Goal: Task Accomplishment & Management: Manage account settings

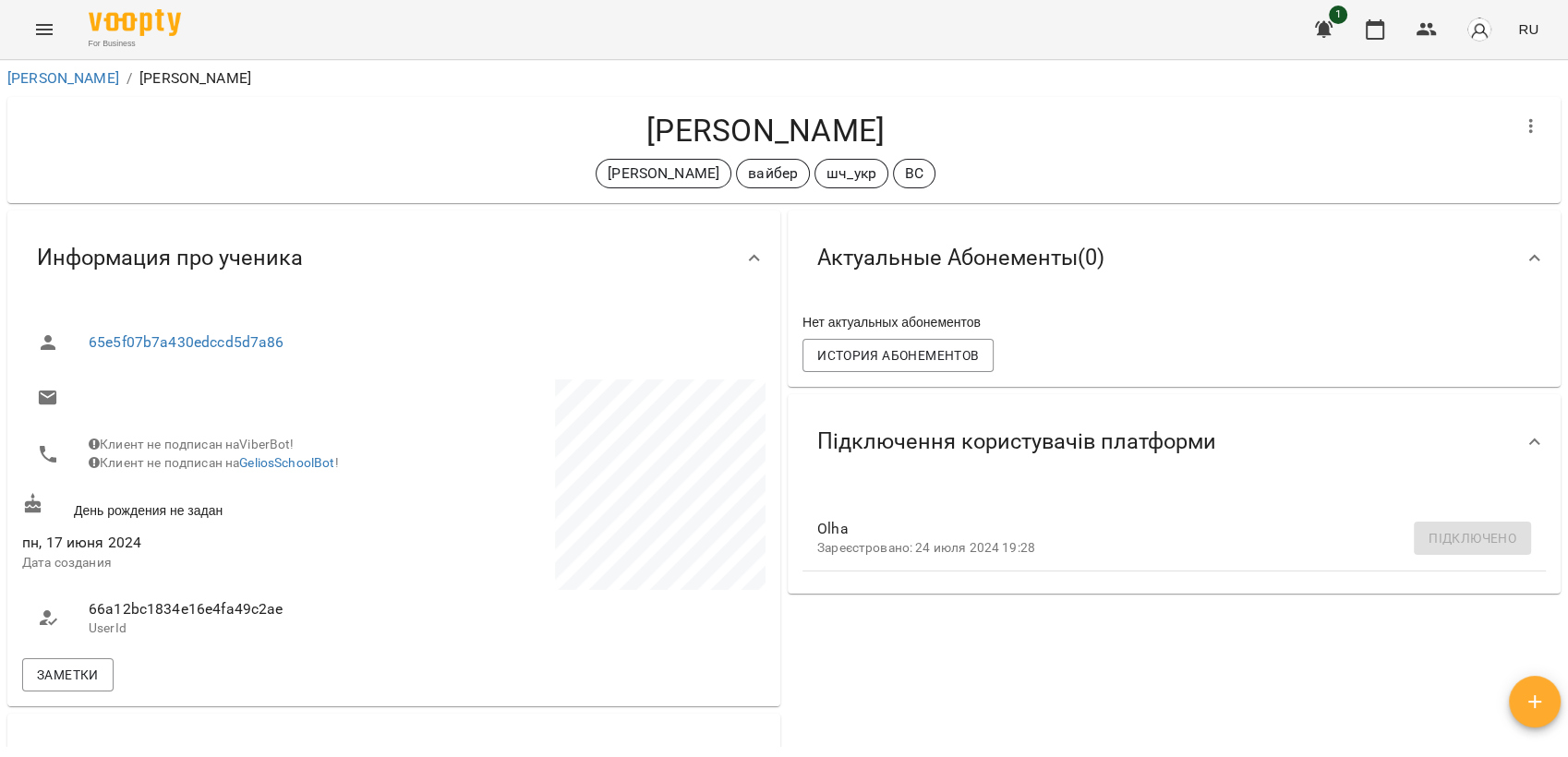
click at [44, 36] on icon "Menu" at bounding box center [44, 30] width 23 height 23
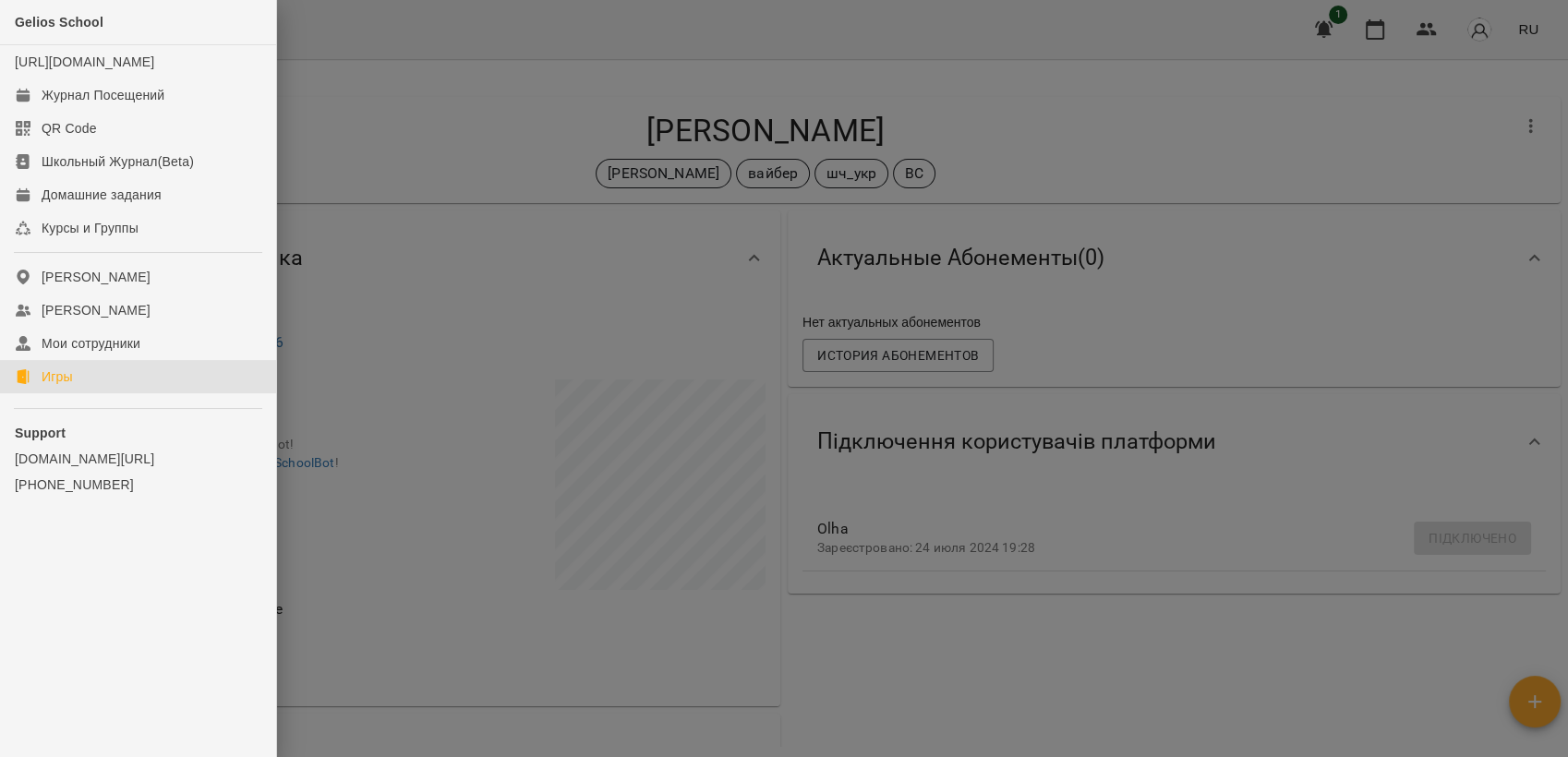
click at [89, 394] on link "Игры" at bounding box center [138, 377] width 276 height 33
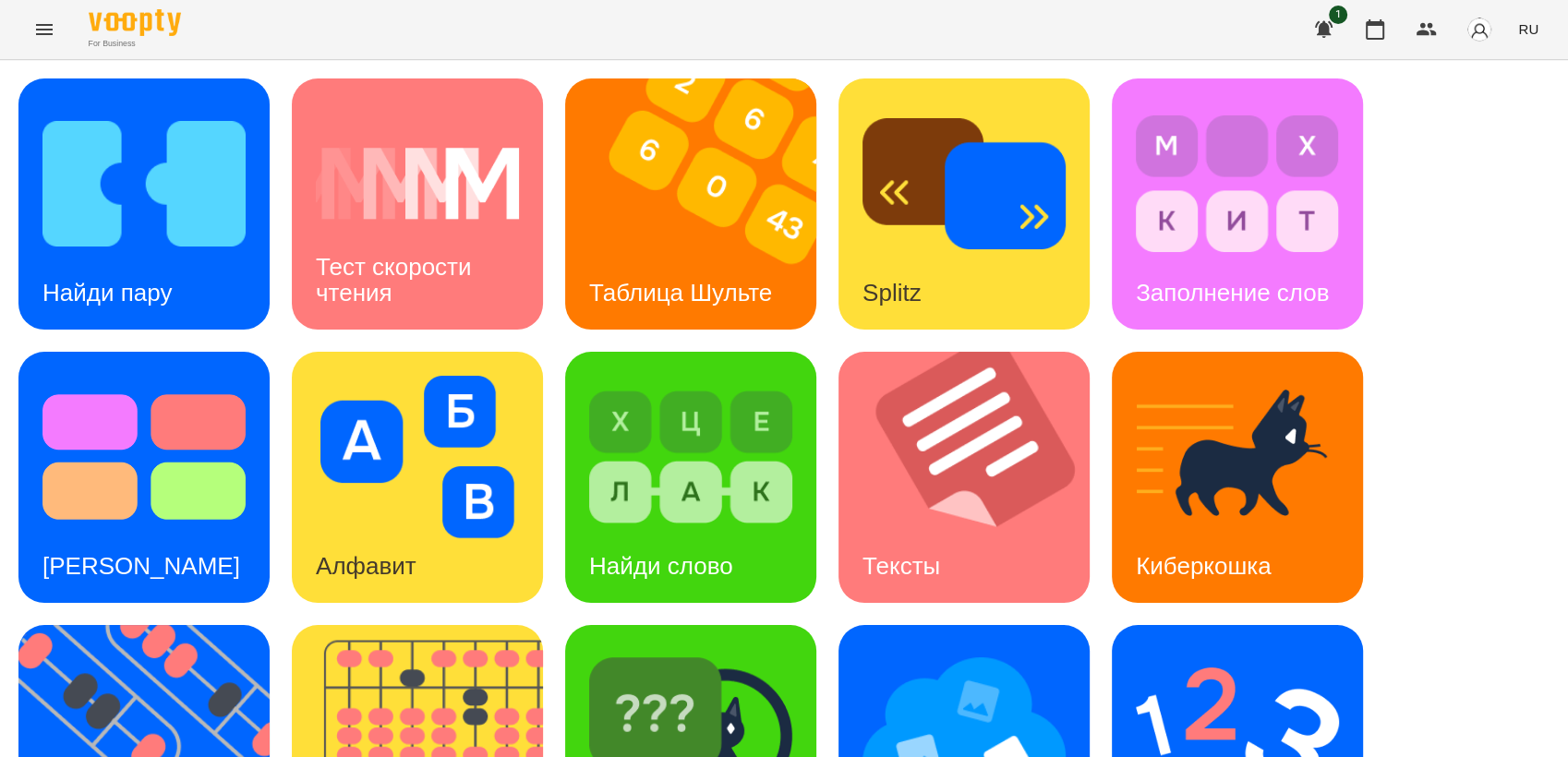
scroll to position [307, 0]
click at [127, 625] on img at bounding box center [156, 750] width 275 height 251
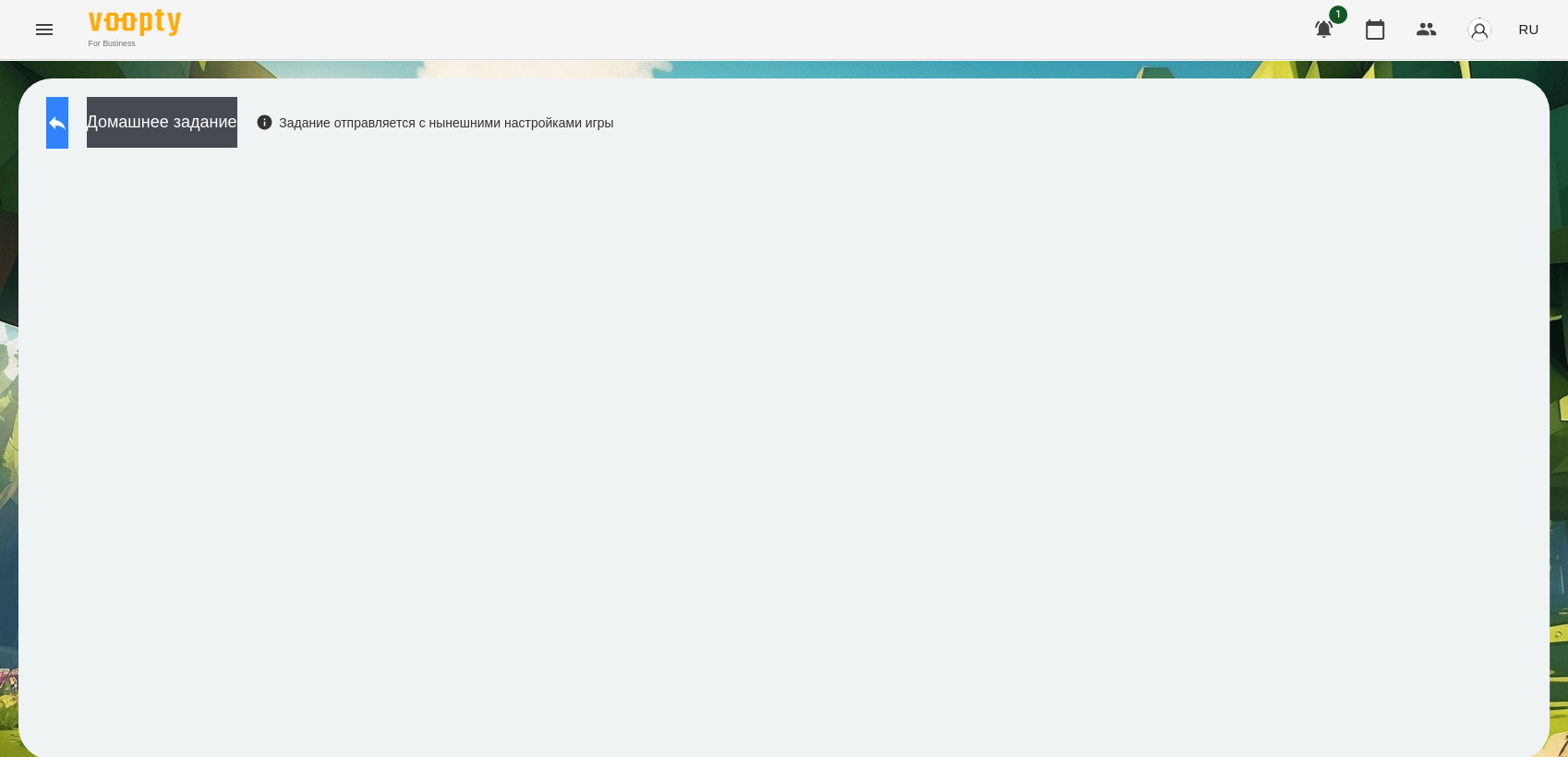
click at [68, 116] on icon at bounding box center [57, 123] width 23 height 23
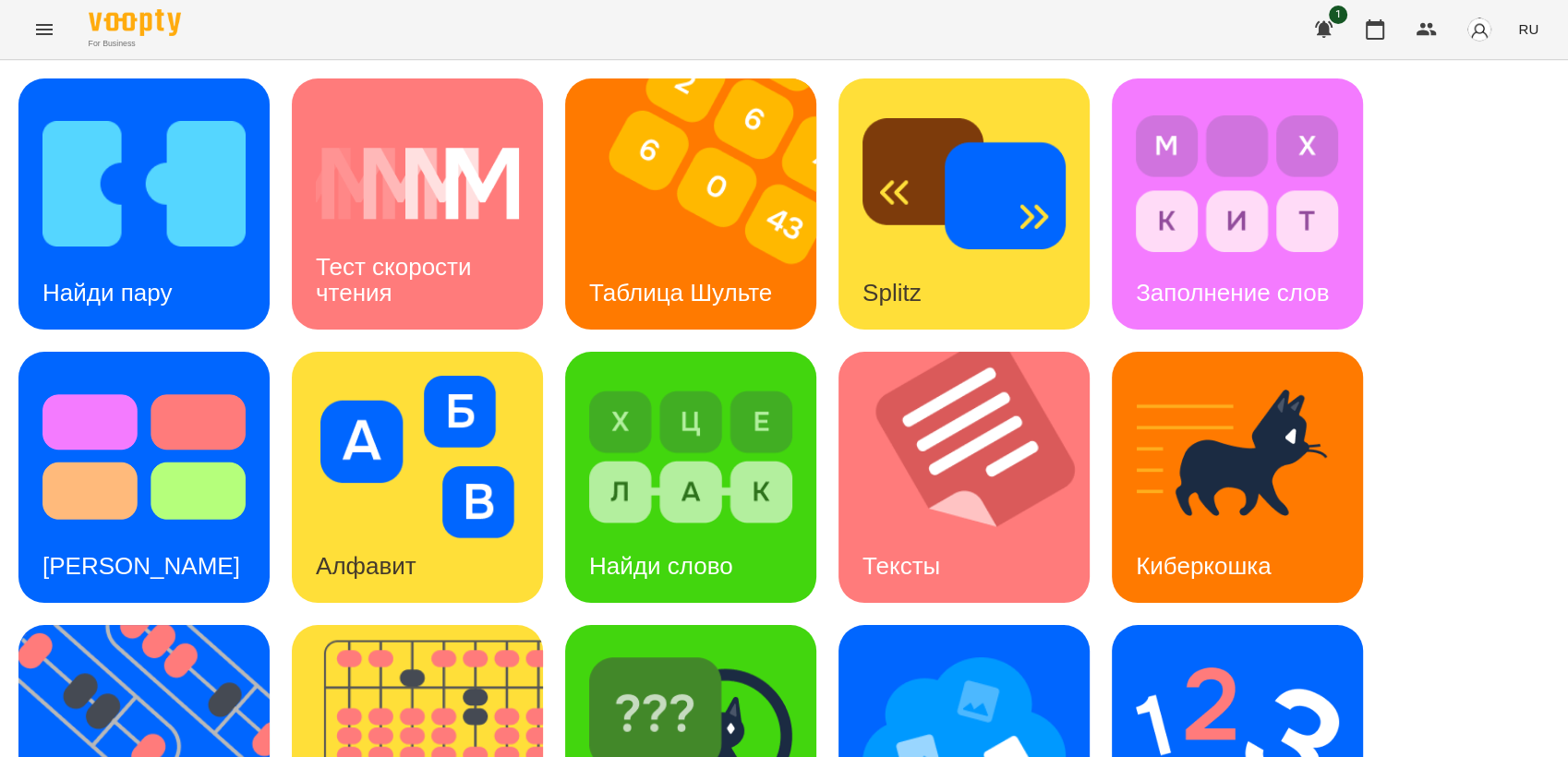
scroll to position [410, 0]
click at [133, 625] on img at bounding box center [156, 750] width 275 height 251
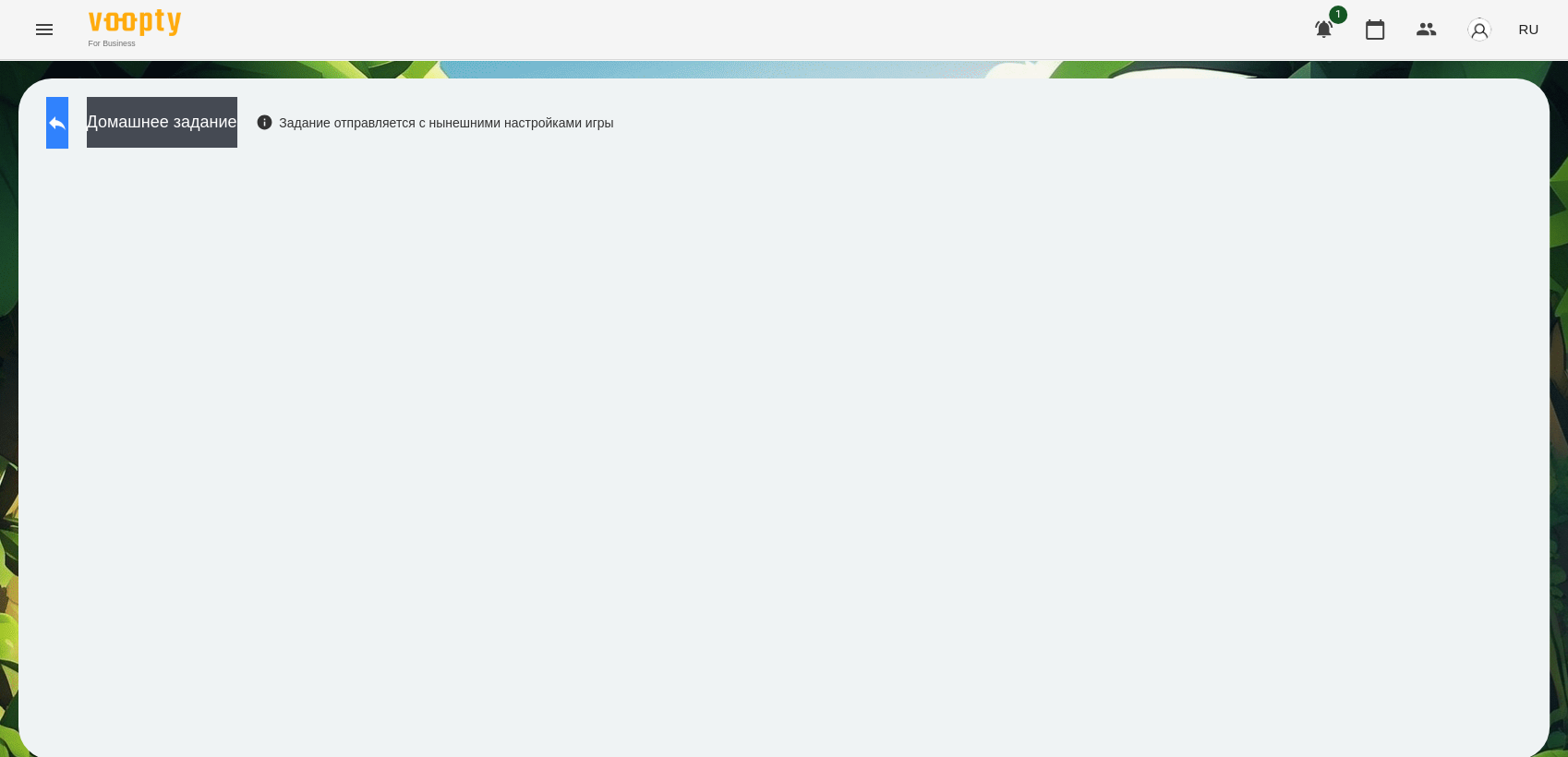
click at [68, 133] on icon at bounding box center [57, 123] width 23 height 23
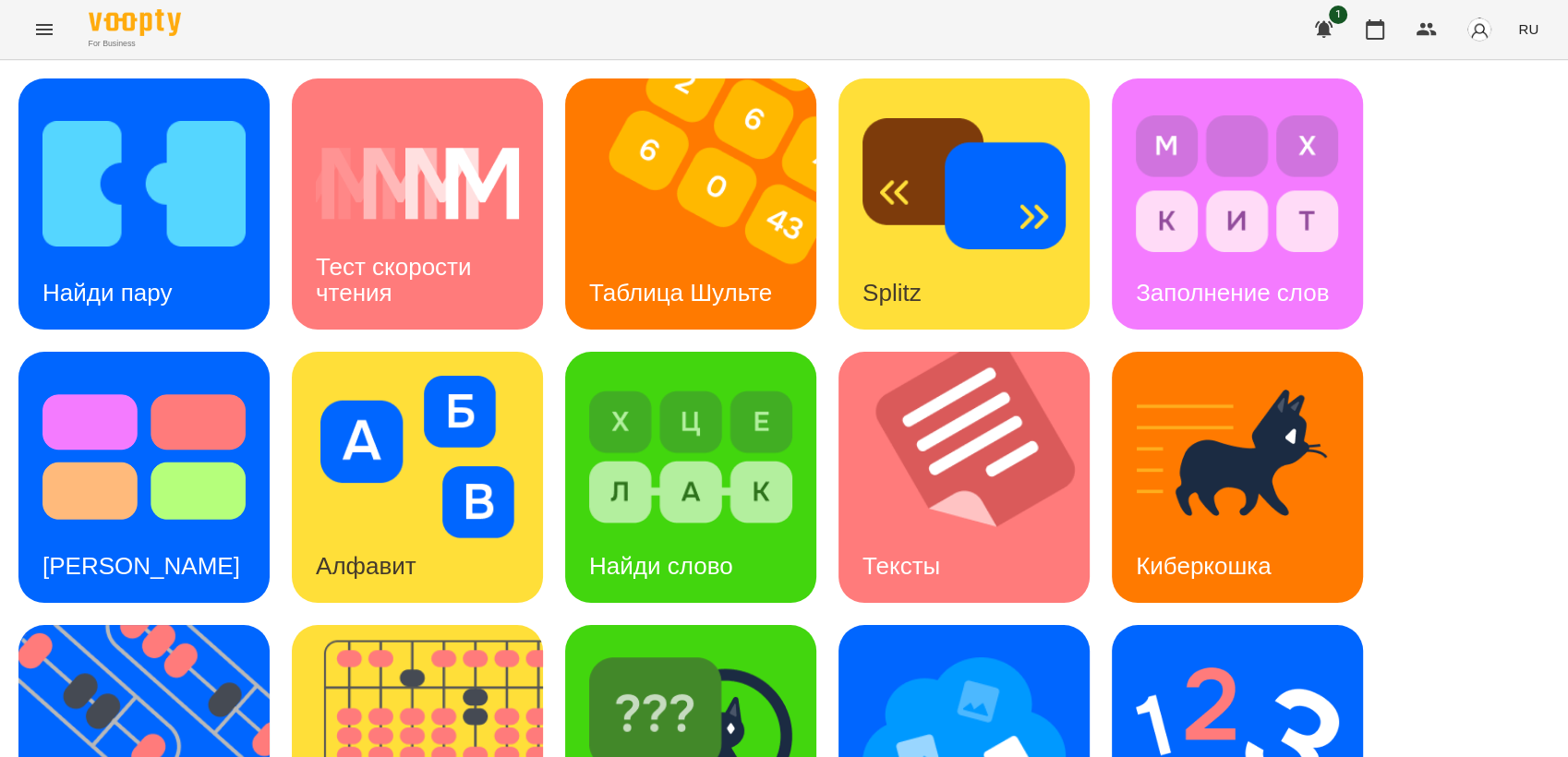
scroll to position [410, 0]
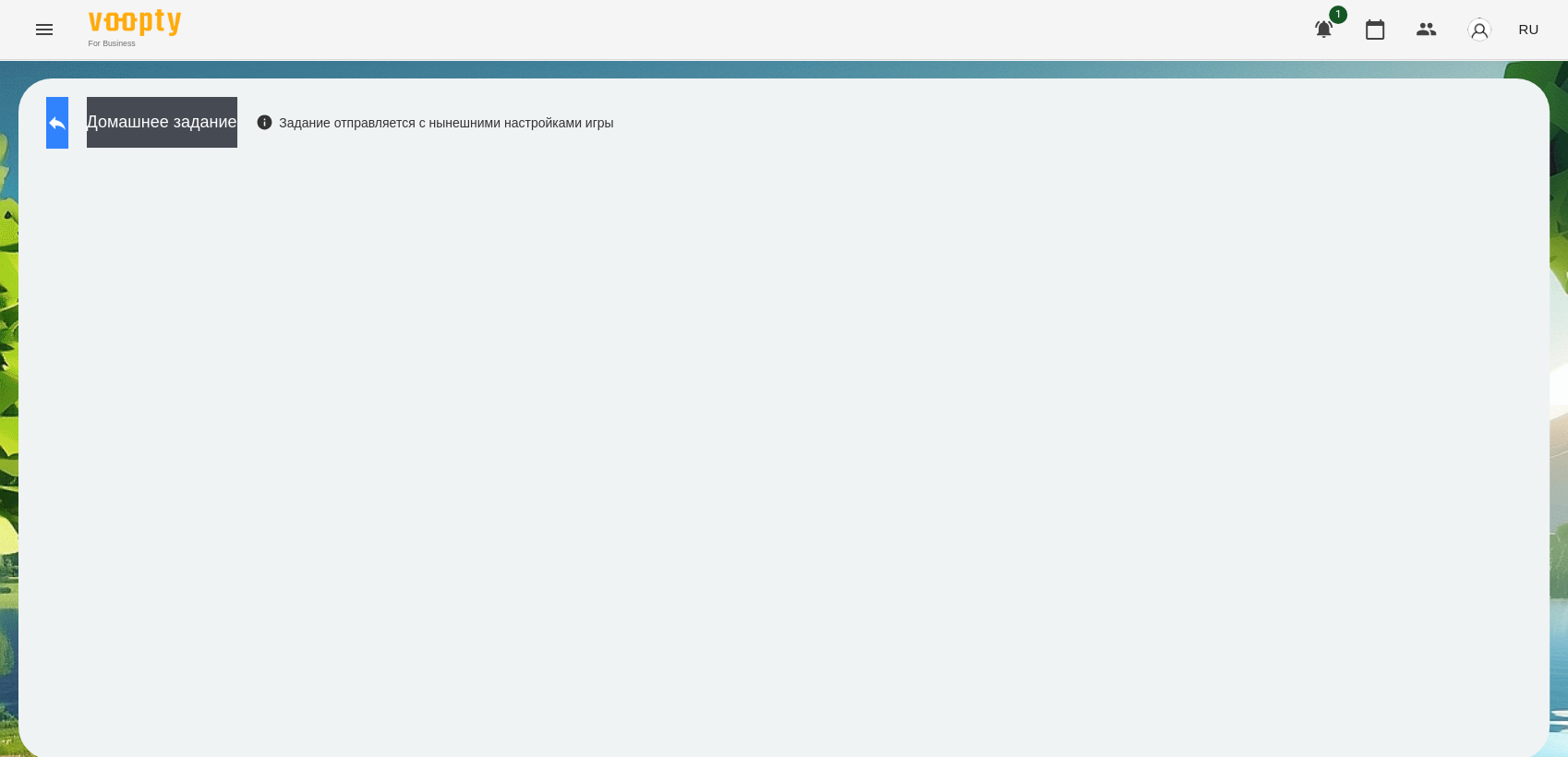
click at [68, 129] on icon at bounding box center [57, 123] width 23 height 23
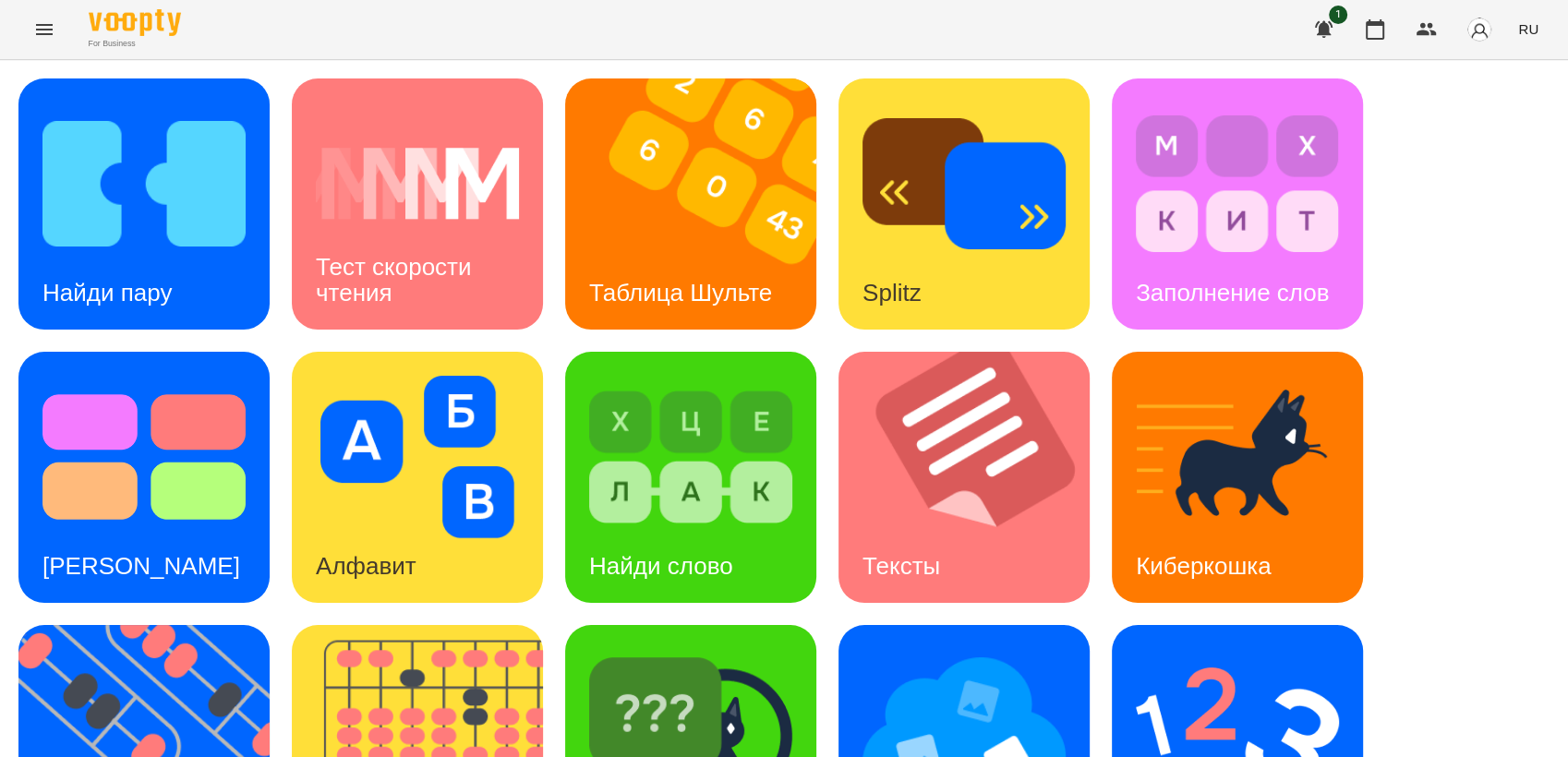
scroll to position [307, 0]
click at [1193, 649] on img at bounding box center [1237, 729] width 203 height 162
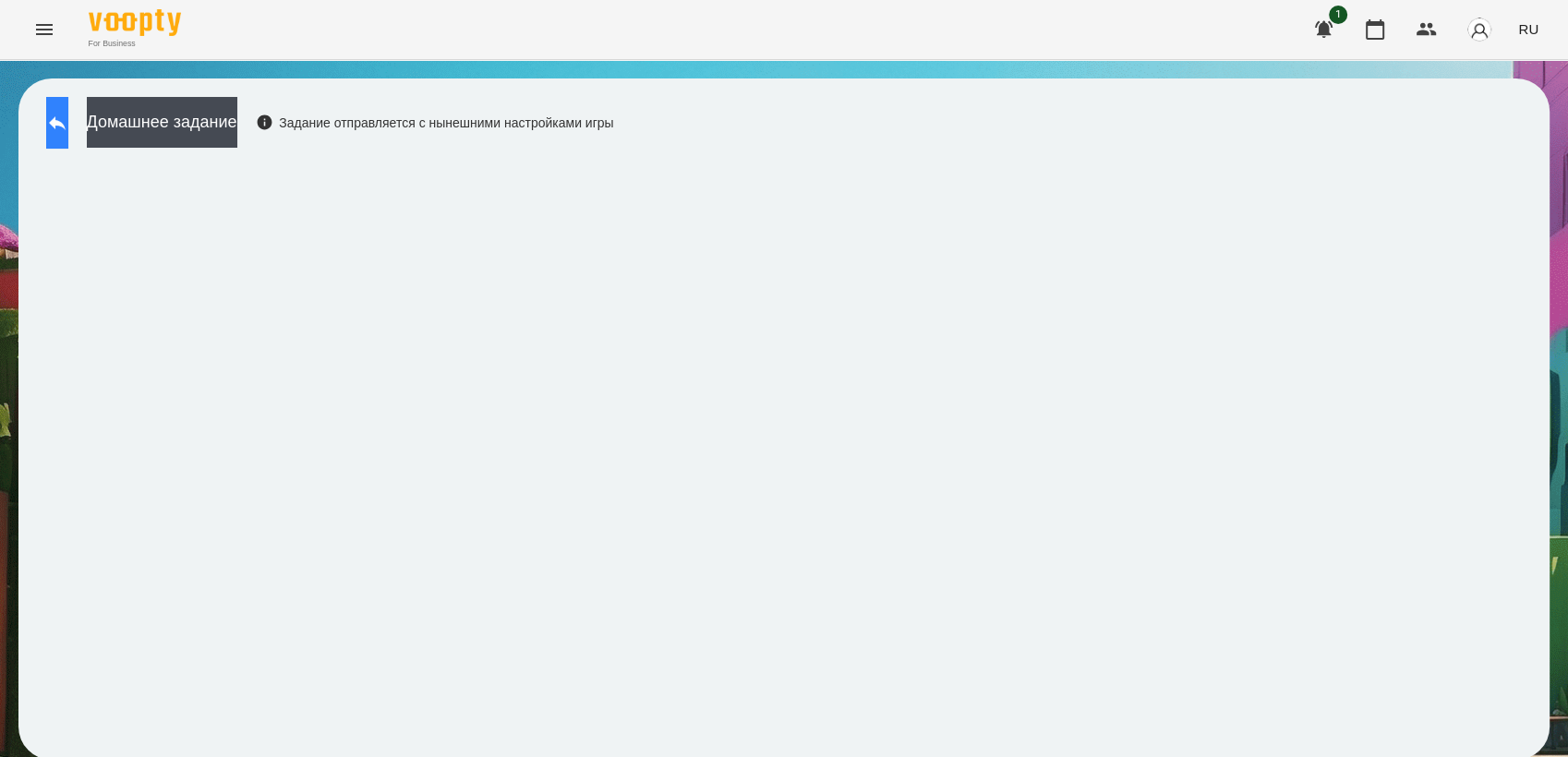
click at [68, 122] on icon at bounding box center [57, 123] width 23 height 23
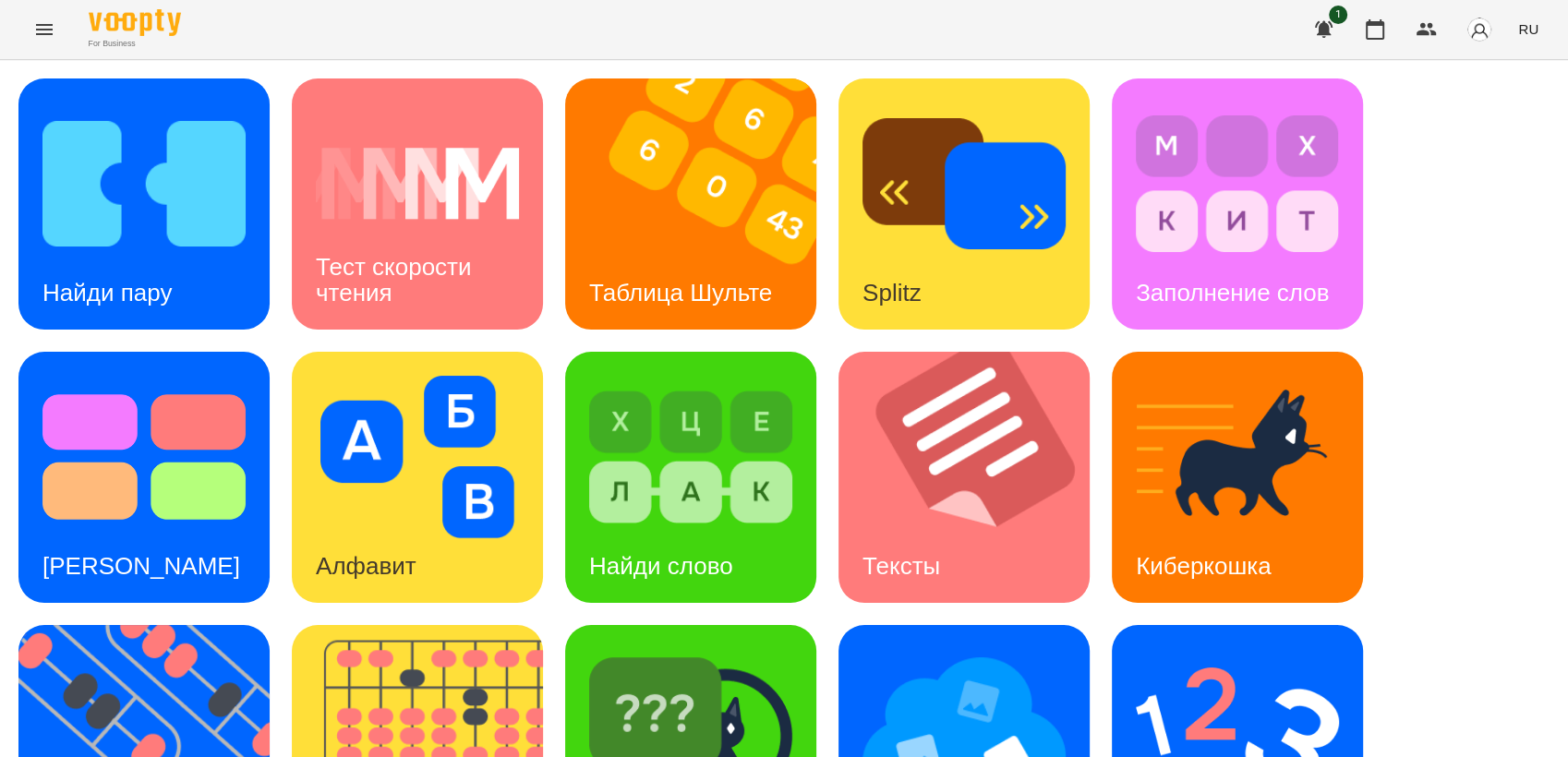
scroll to position [307, 0]
click at [1261, 649] on img at bounding box center [1237, 729] width 203 height 162
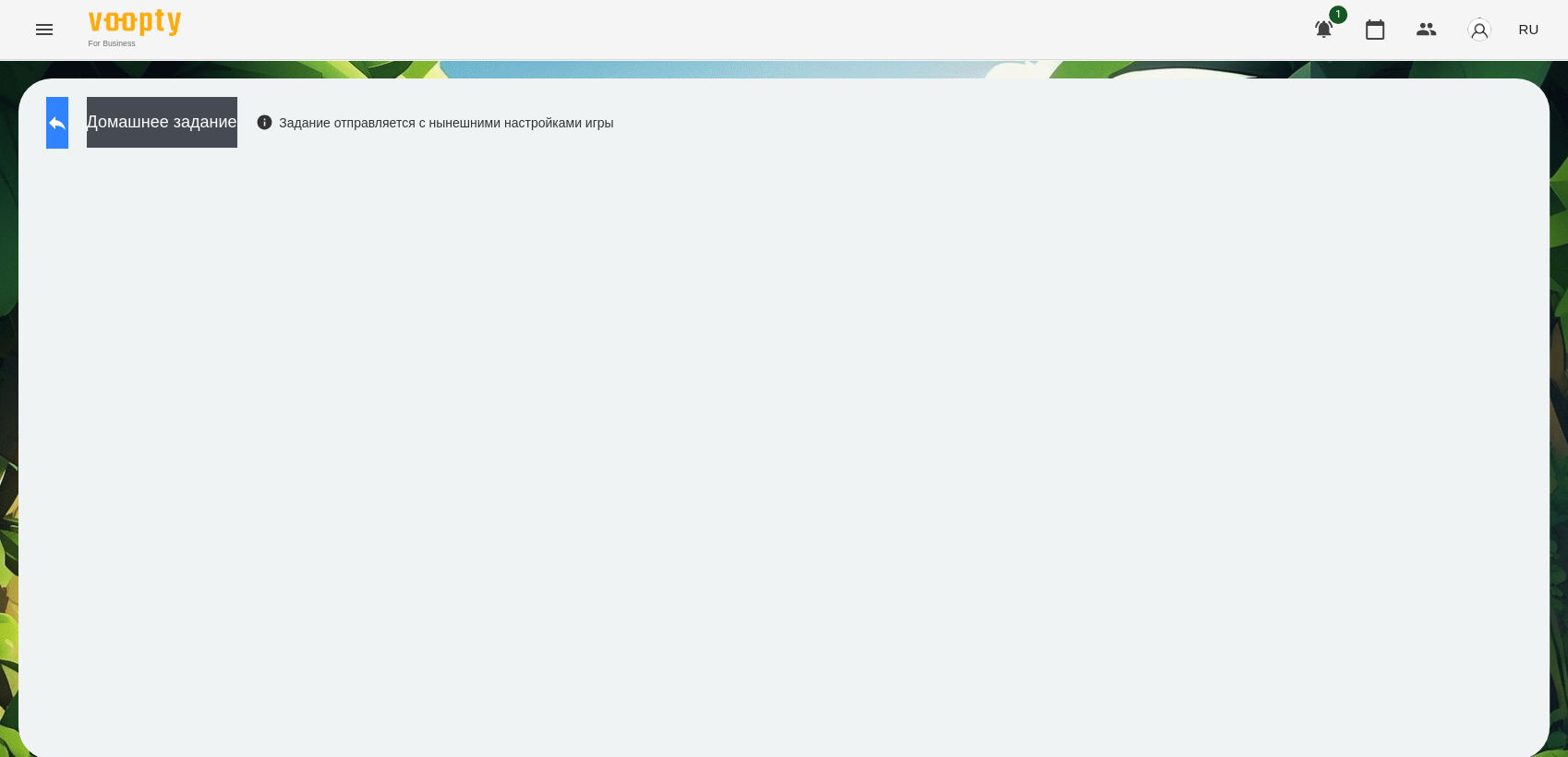
click at [68, 116] on button at bounding box center [57, 123] width 23 height 52
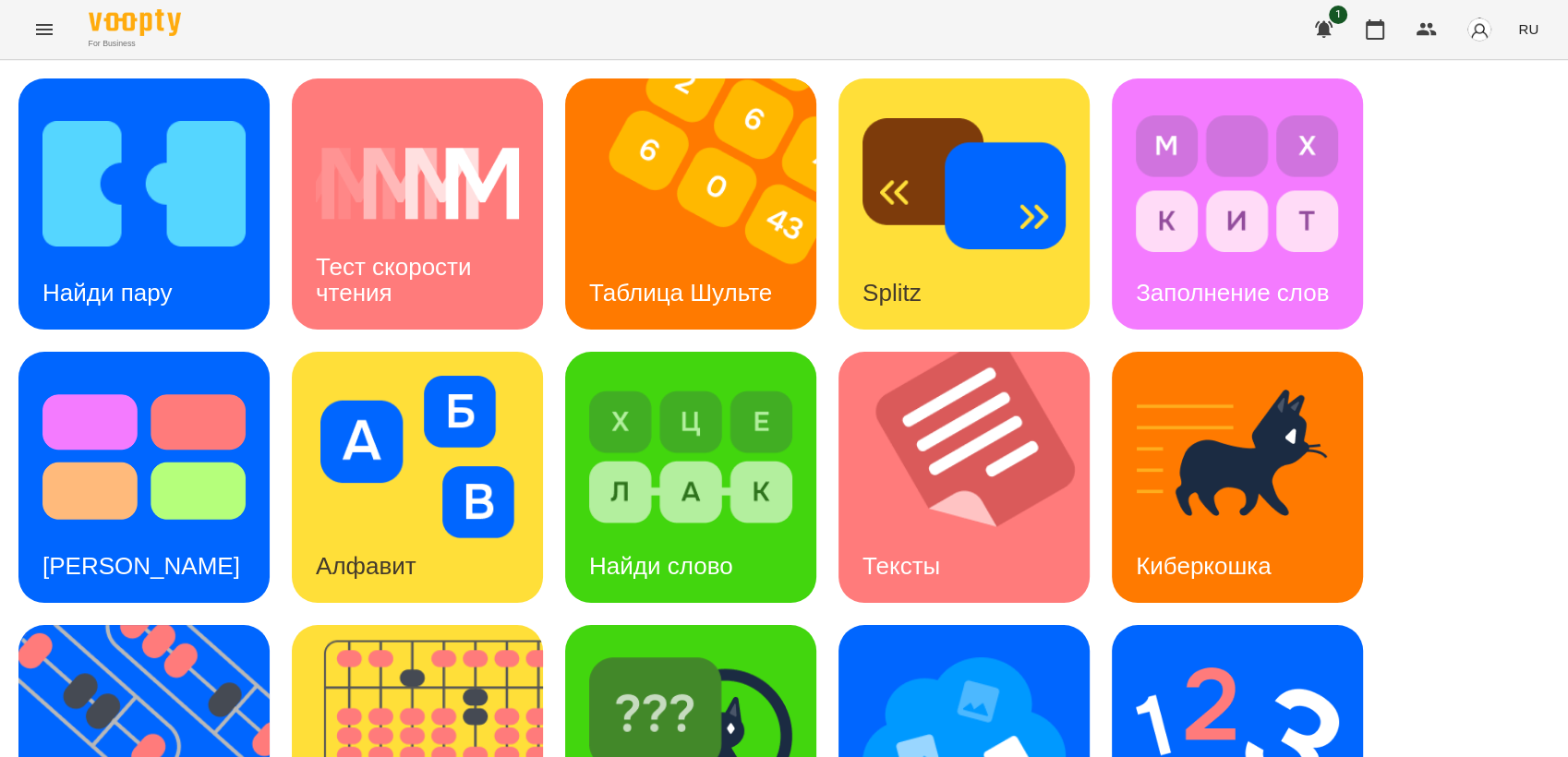
scroll to position [102, 0]
click at [709, 668] on img at bounding box center [691, 729] width 203 height 162
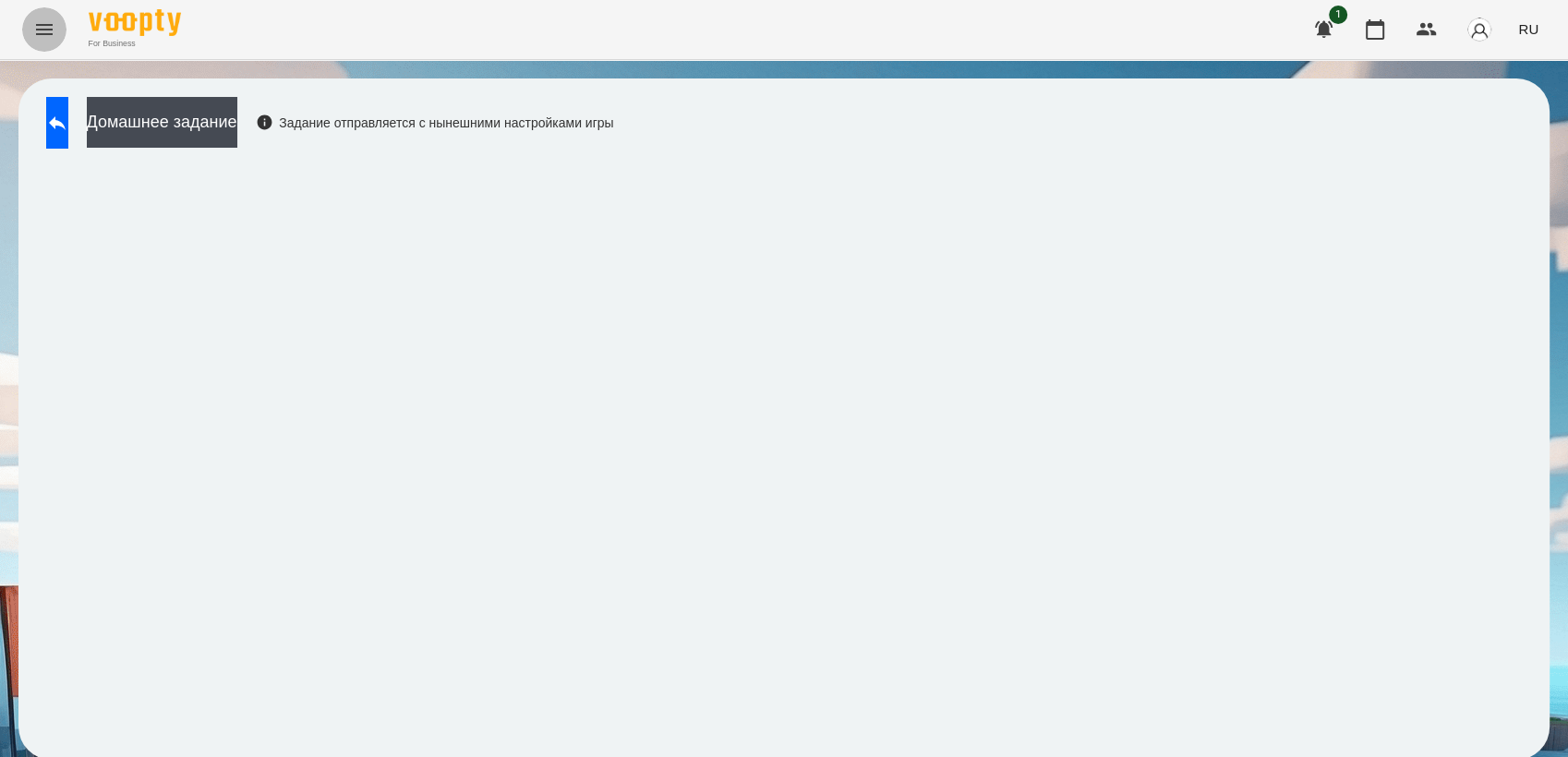
click at [51, 29] on icon "Menu" at bounding box center [44, 29] width 17 height 11
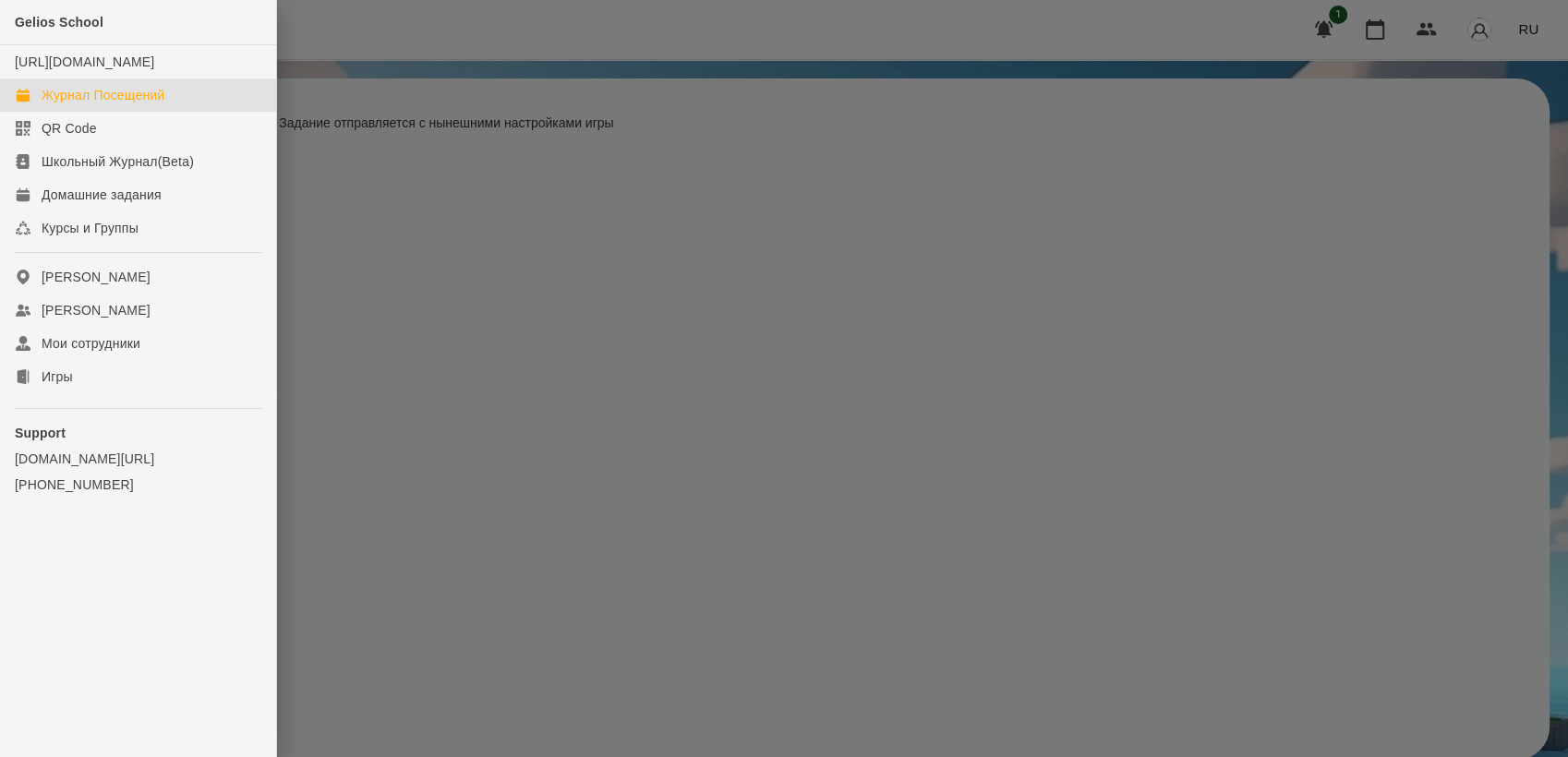
click at [91, 104] on div "Журнал Посещений" at bounding box center [102, 95] width 123 height 19
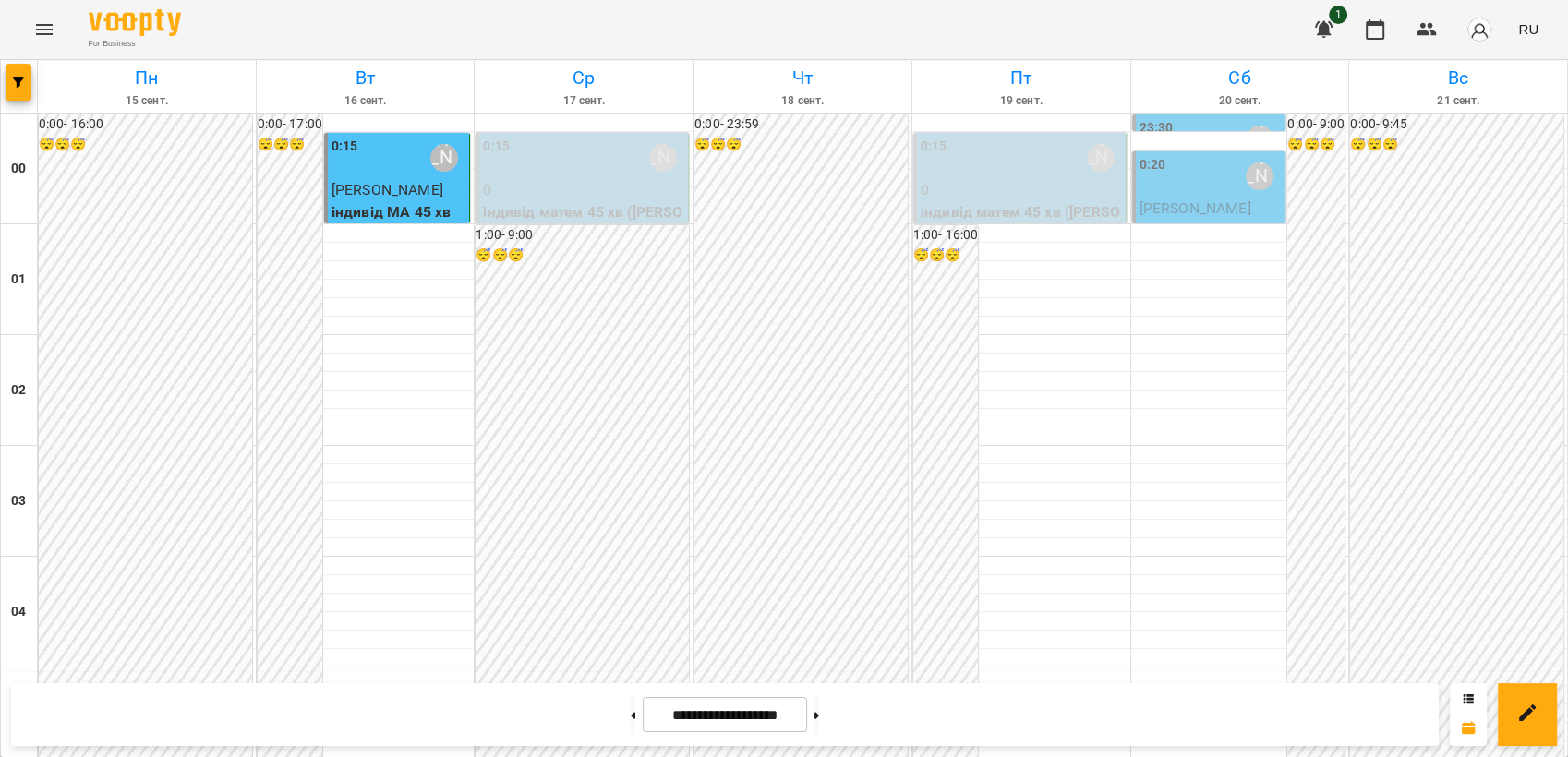
scroll to position [1436, 0]
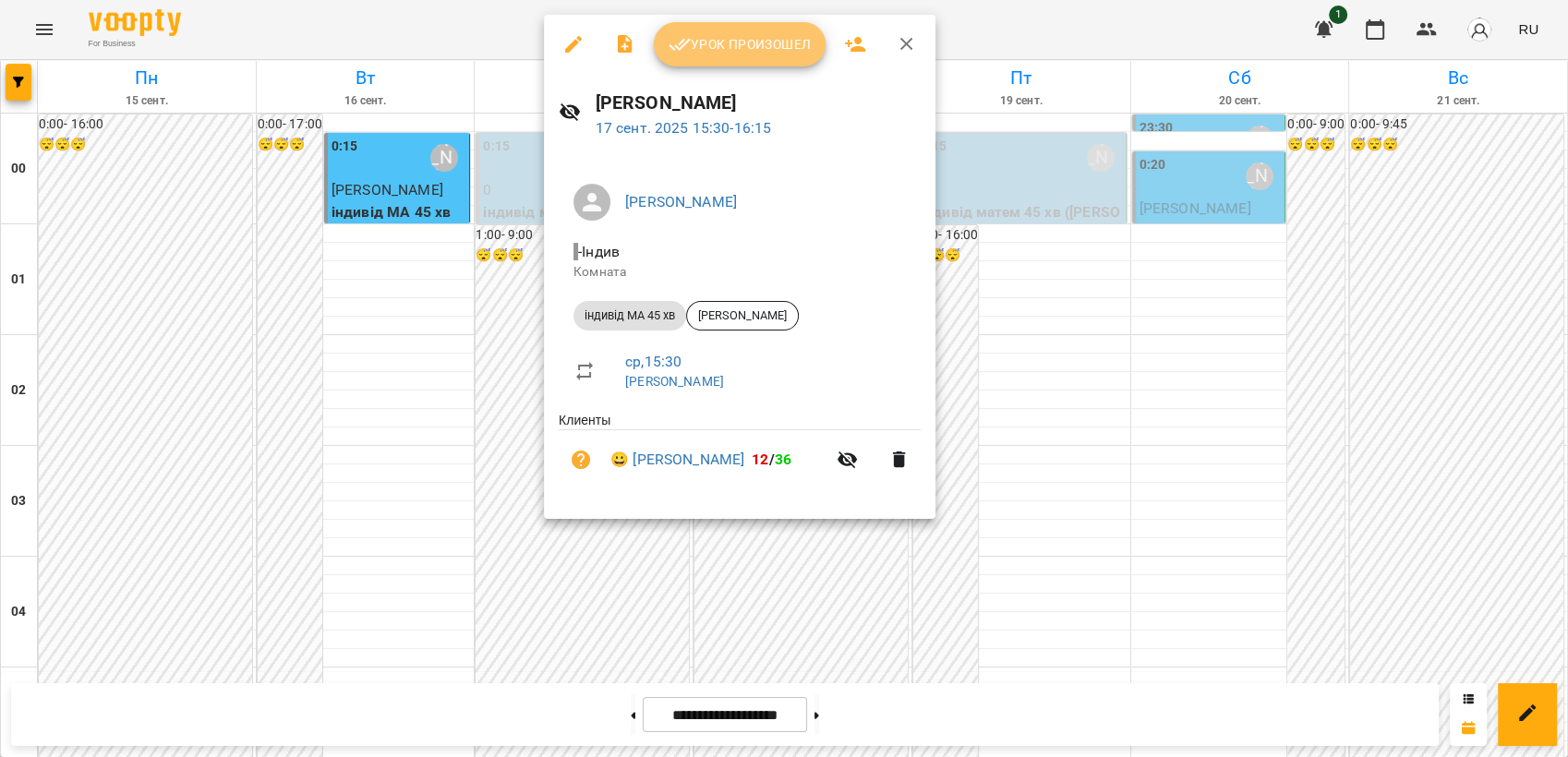
click at [748, 36] on span "Урок произошел" at bounding box center [739, 44] width 142 height 23
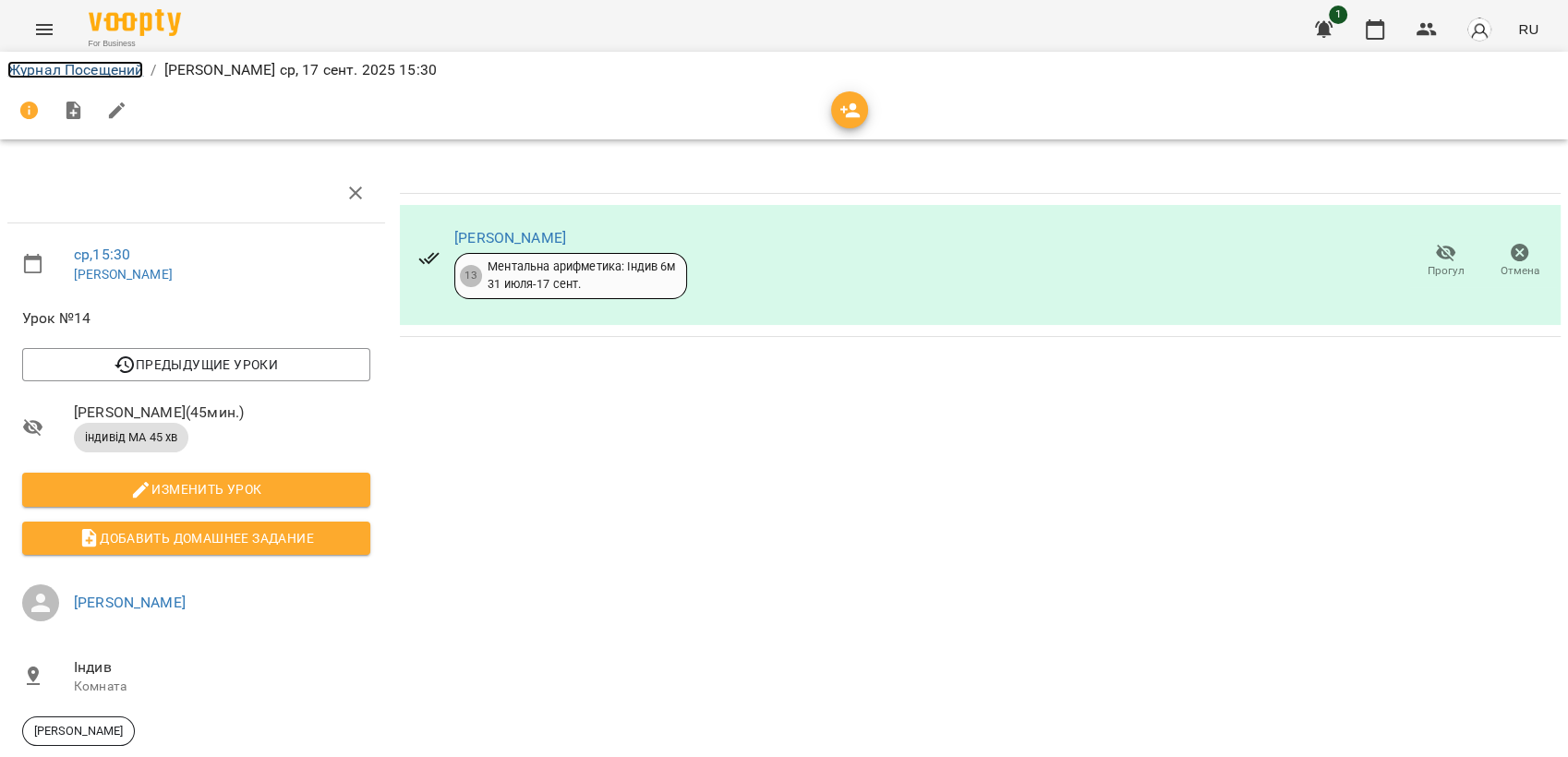
drag, startPoint x: 92, startPoint y: 67, endPoint x: 105, endPoint y: 64, distance: 13.3
click at [92, 67] on link "Журнал Посещений" at bounding box center [76, 70] width 136 height 18
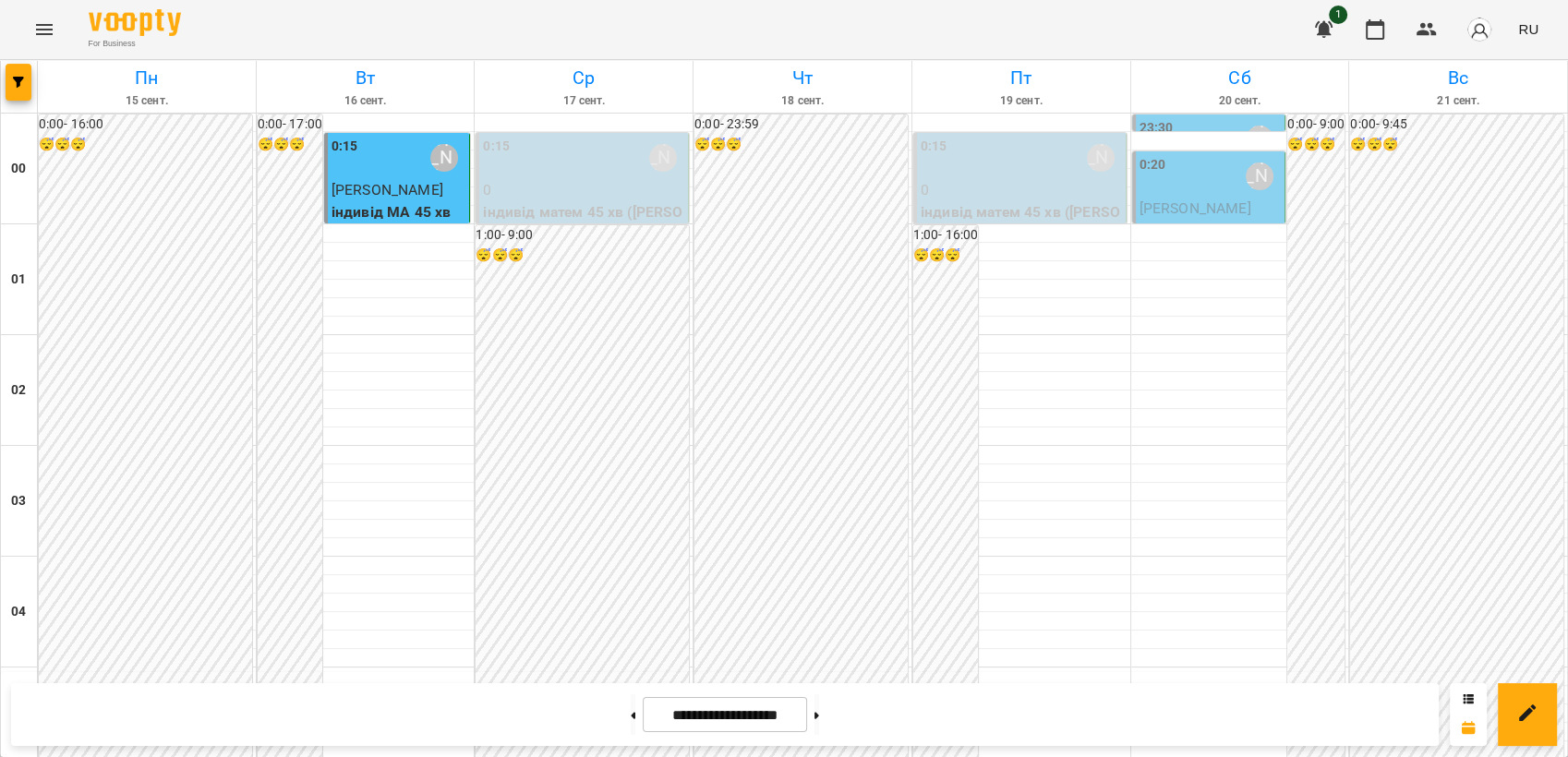
scroll to position [1641, 0]
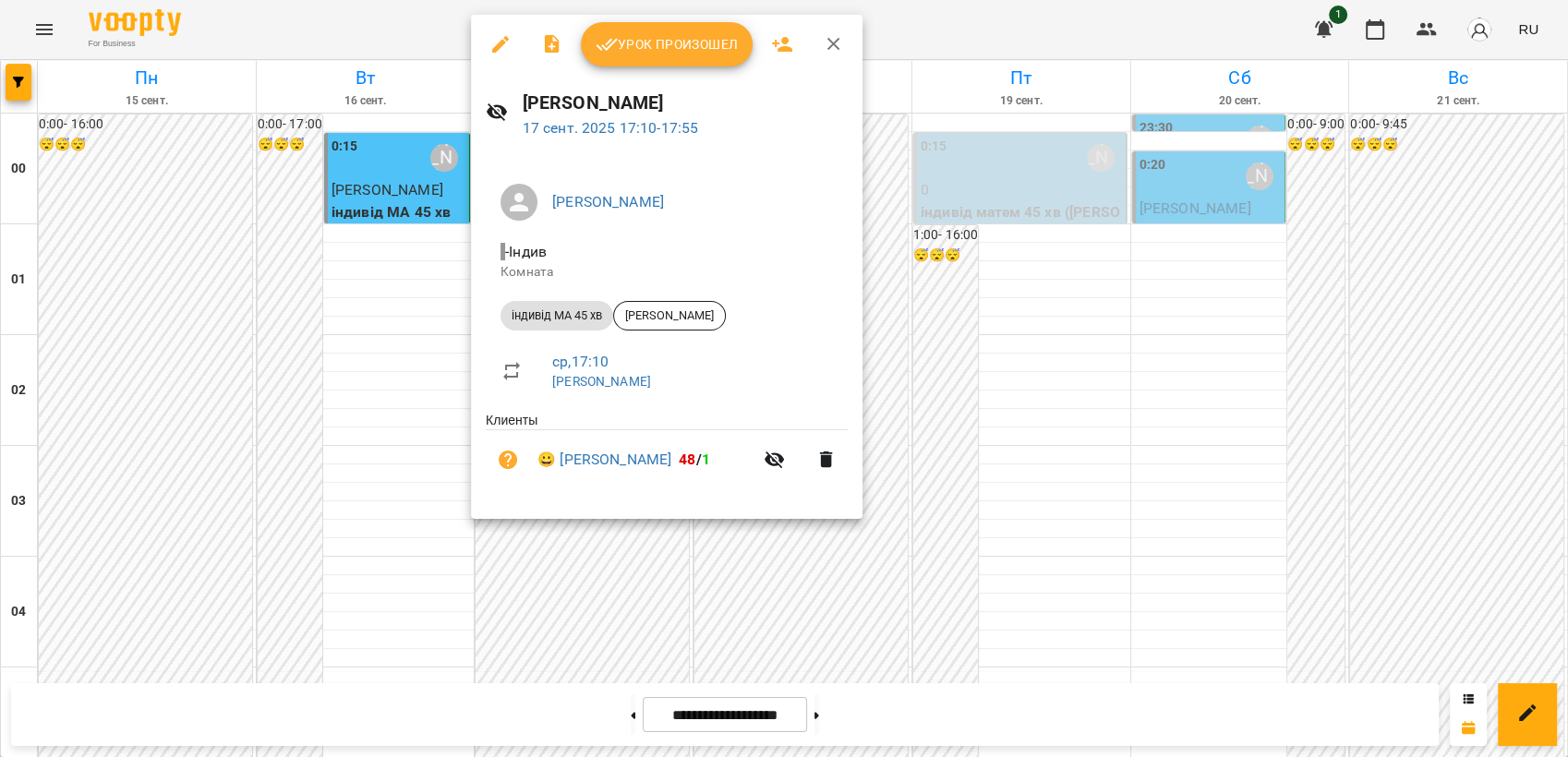
click at [1201, 410] on div at bounding box center [784, 378] width 1568 height 757
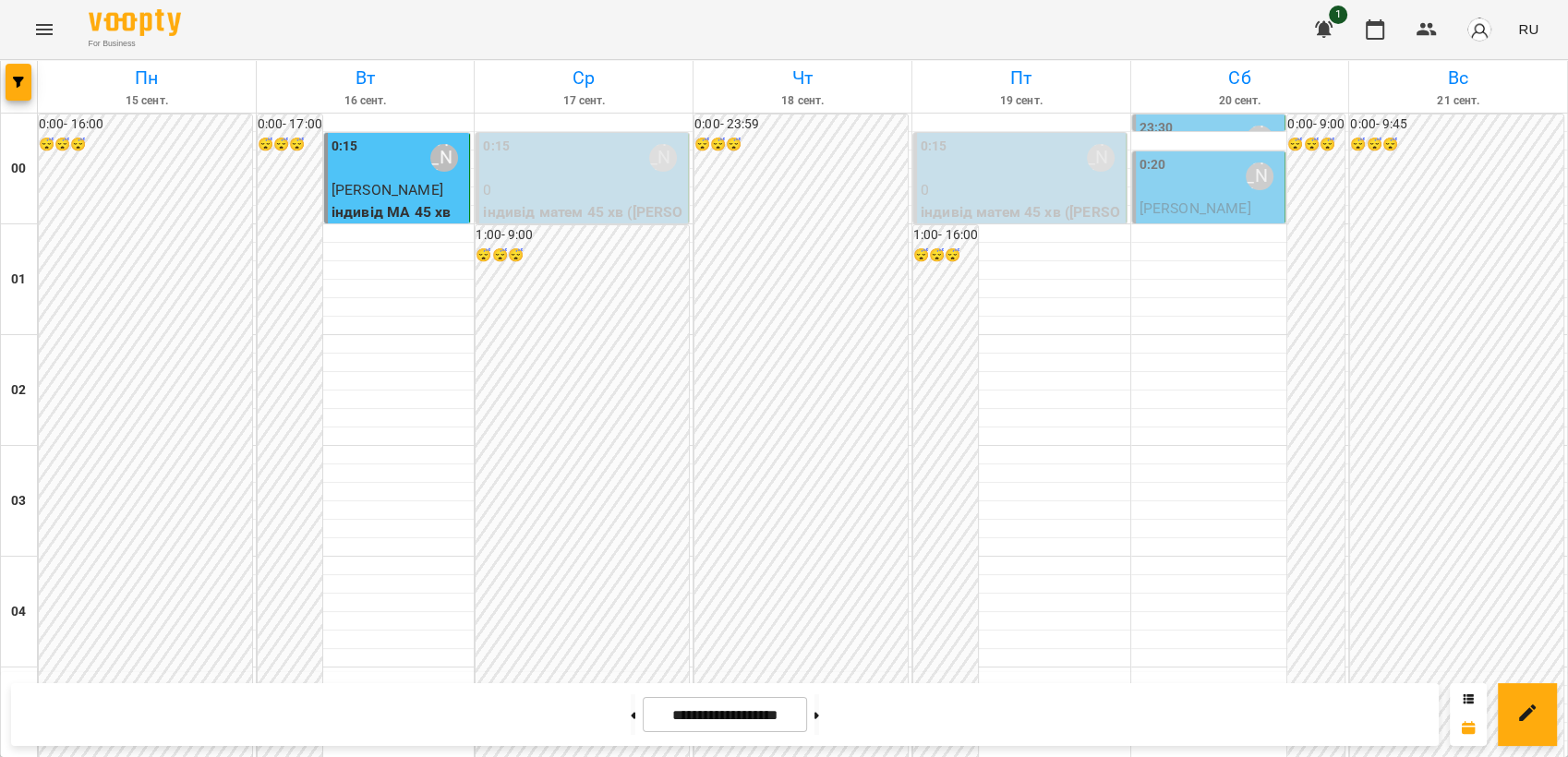
scroll to position [1949, 0]
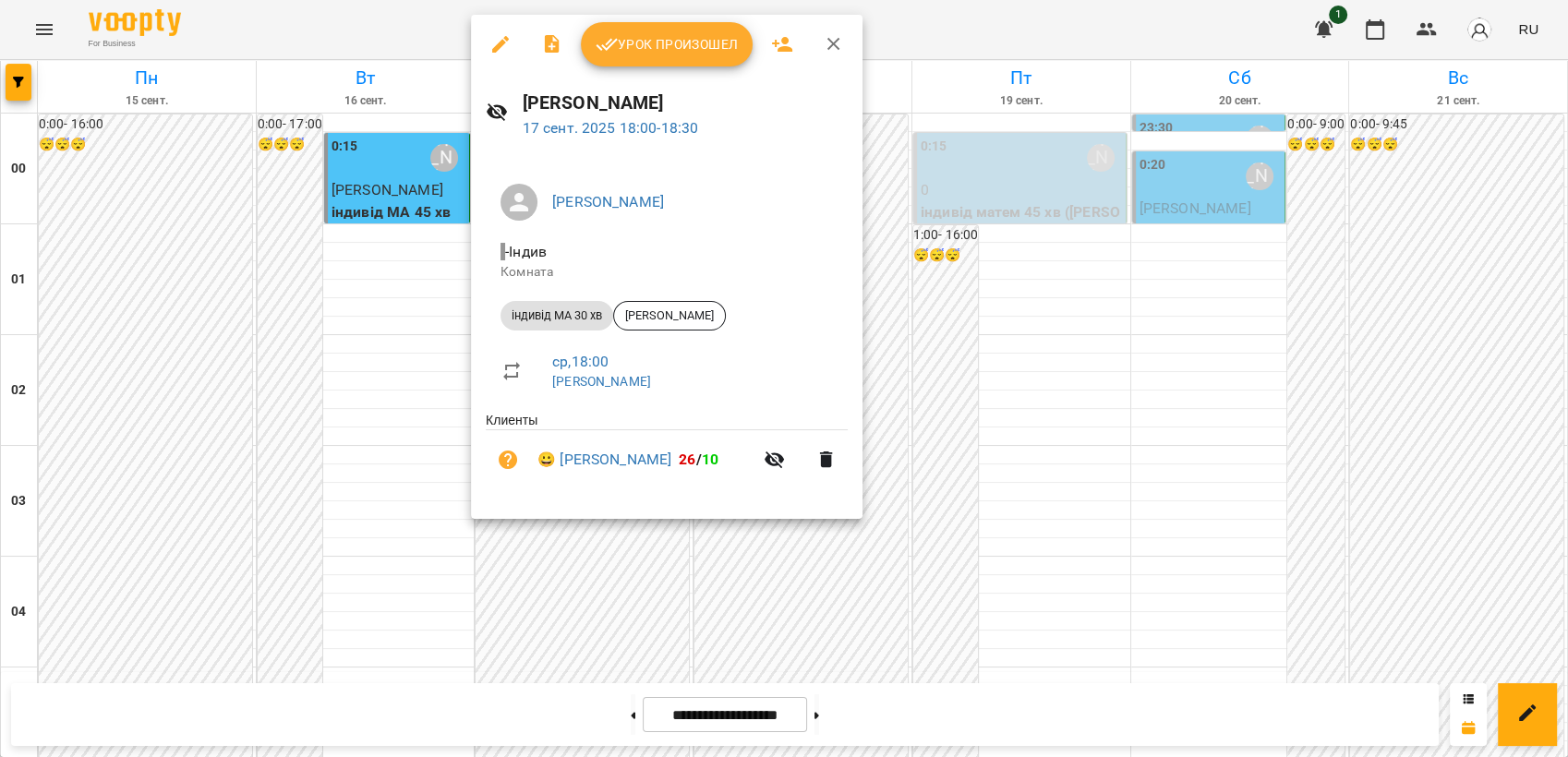
click at [655, 48] on span "Урок произошел" at bounding box center [666, 44] width 142 height 23
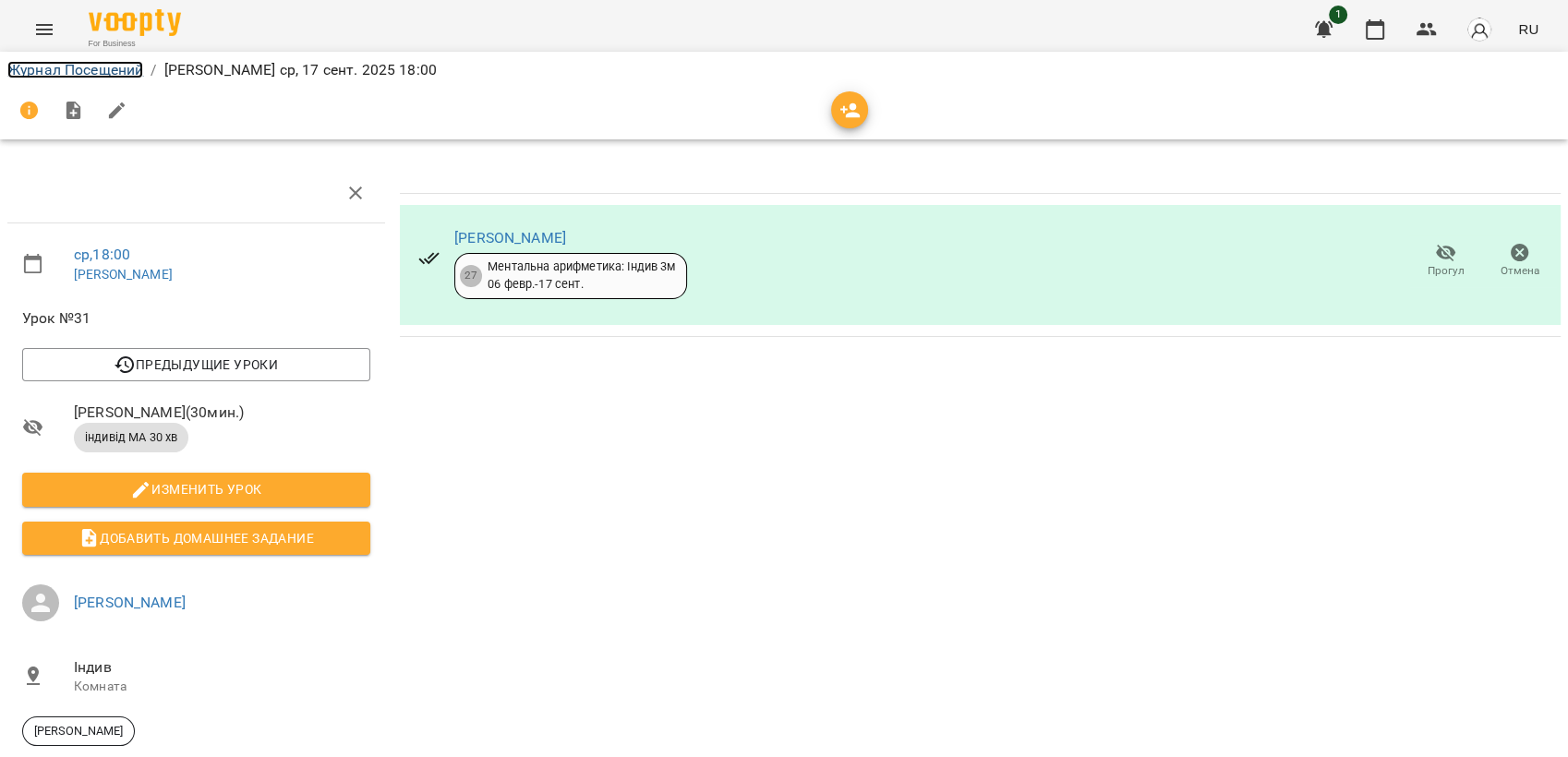
click at [98, 69] on link "Журнал Посещений" at bounding box center [76, 70] width 136 height 18
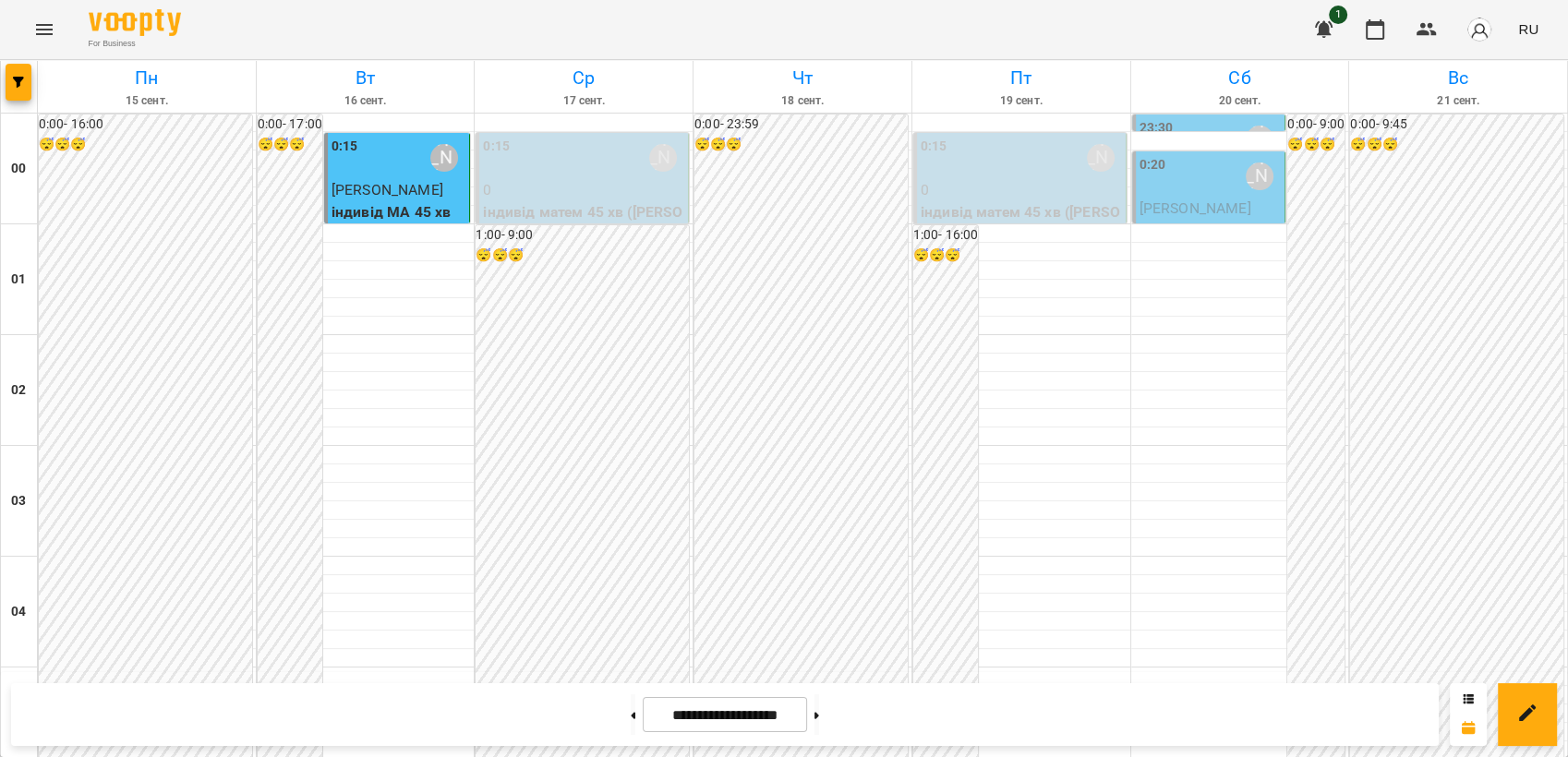
scroll to position [2051, 0]
